Goal: Connect with others

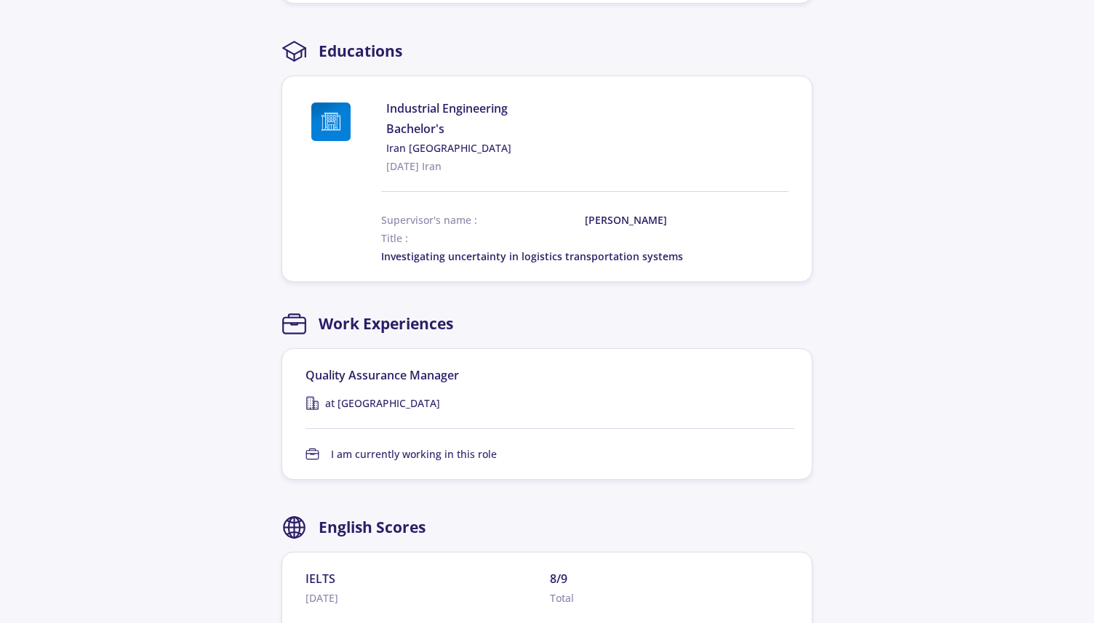
scroll to position [872, 0]
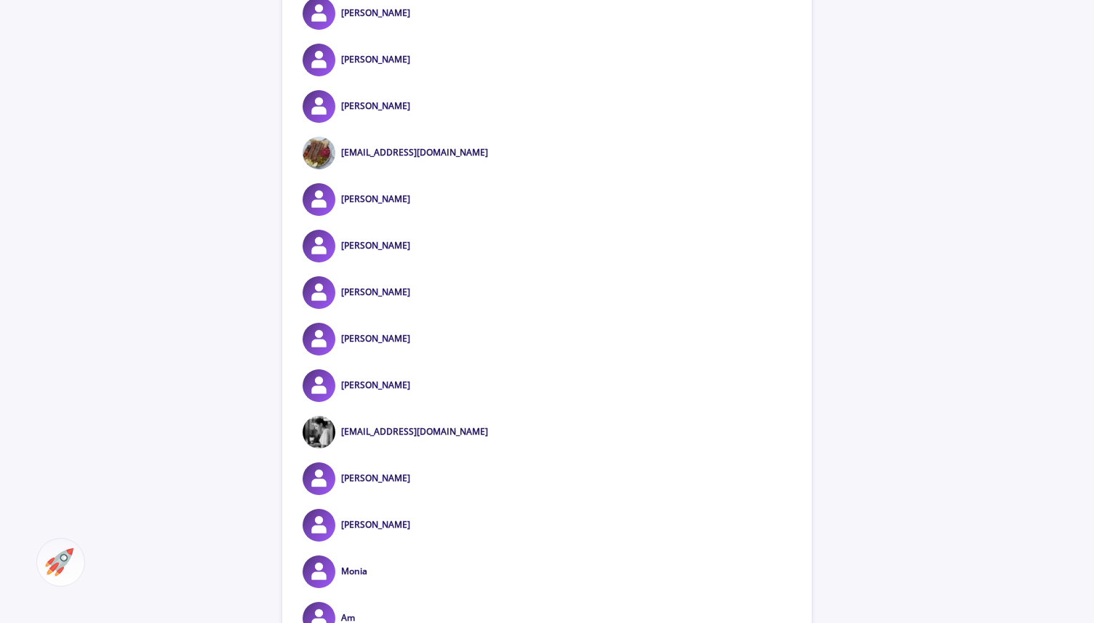
scroll to position [50232, 0]
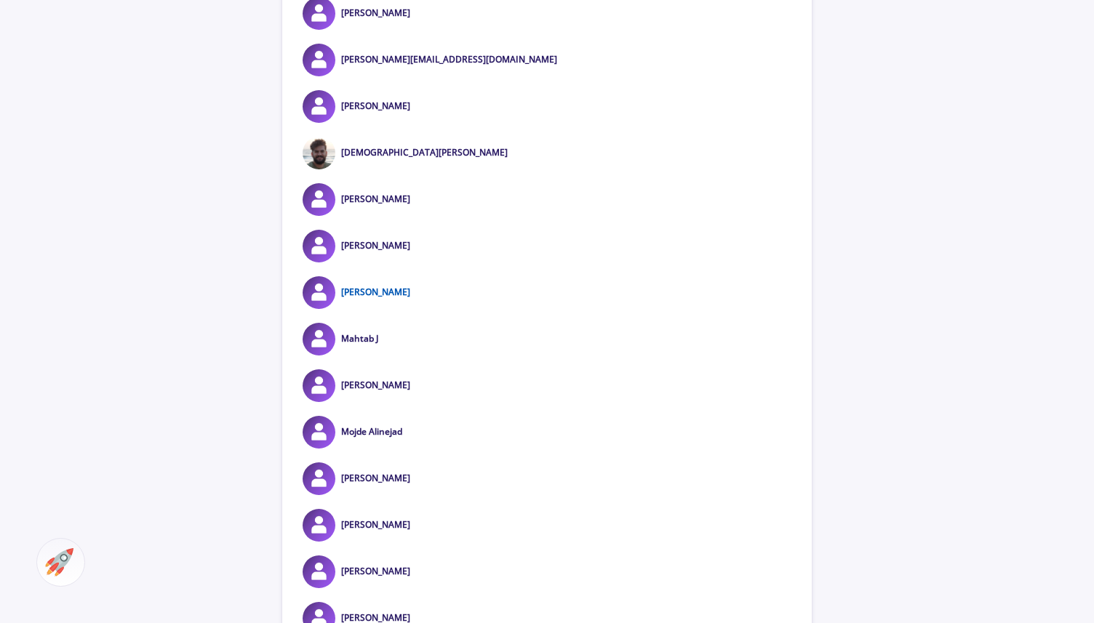
click at [386, 298] on link "[PERSON_NAME]" at bounding box center [375, 292] width 69 height 12
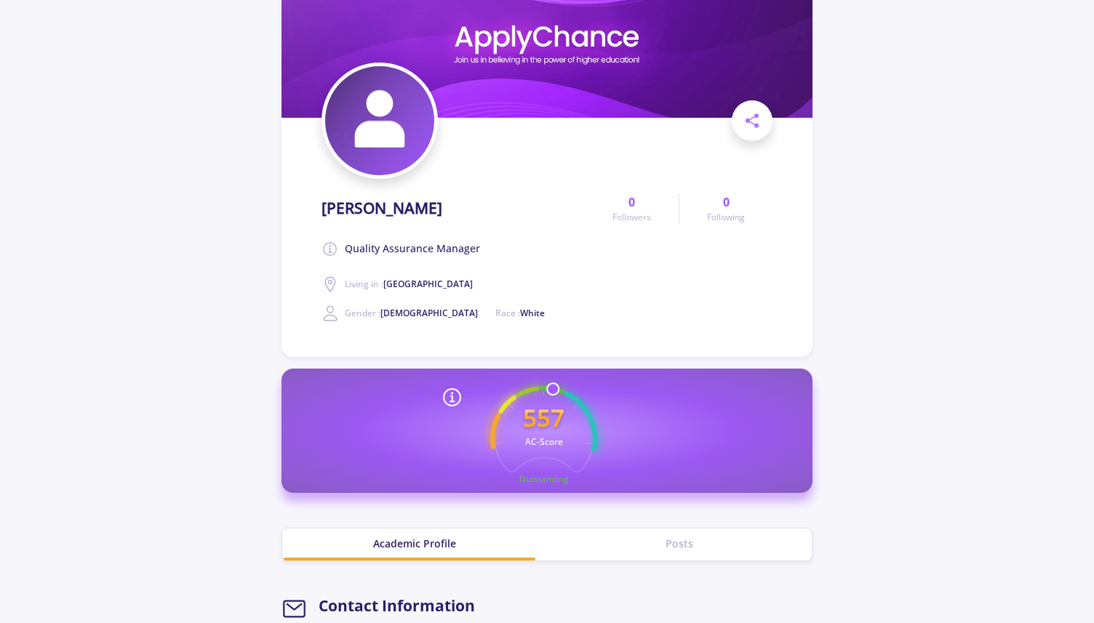
scroll to position [98, 0]
